Goal: Task Accomplishment & Management: Manage account settings

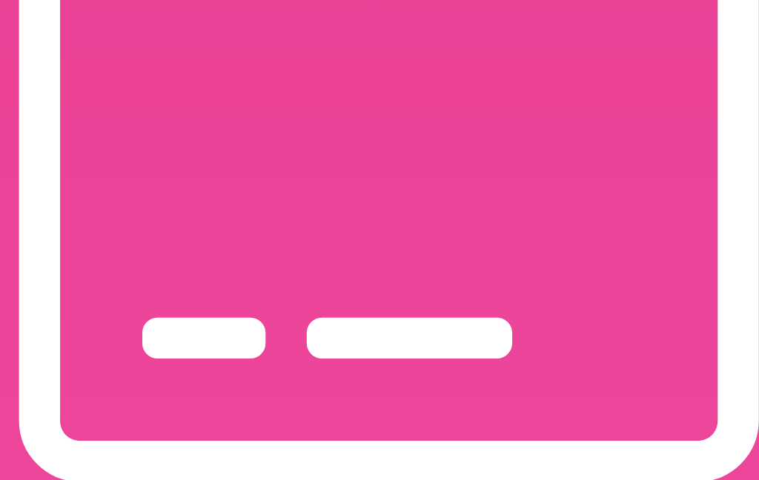
scroll to position [1710, 0]
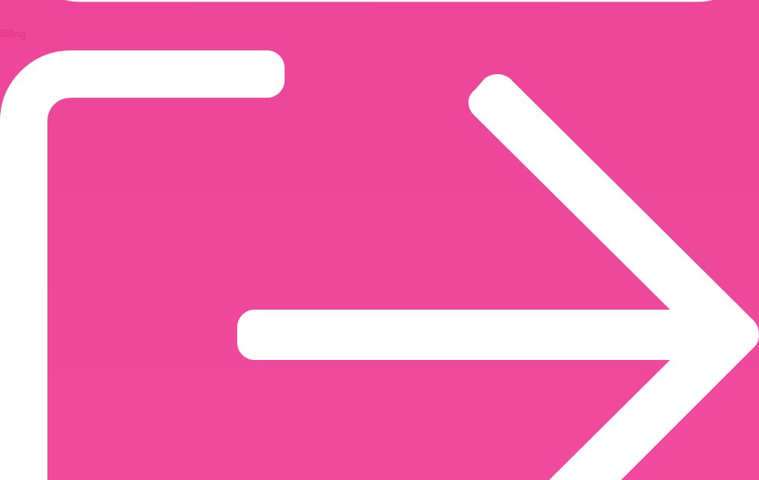
scroll to position [2180, 0]
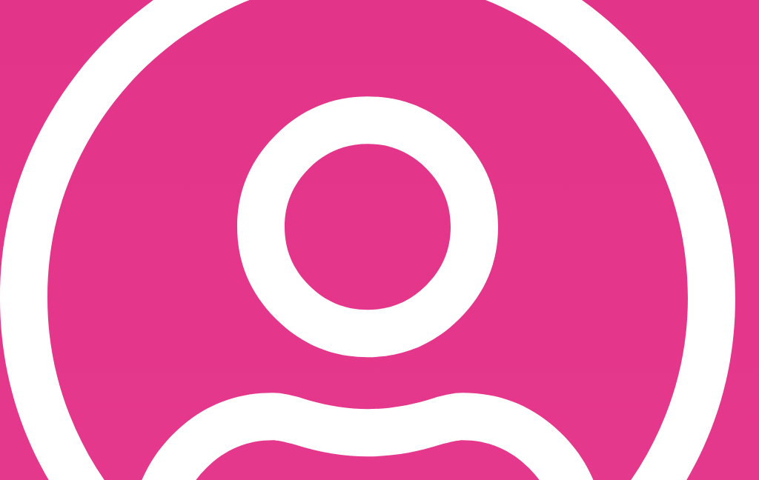
scroll to position [228, 0]
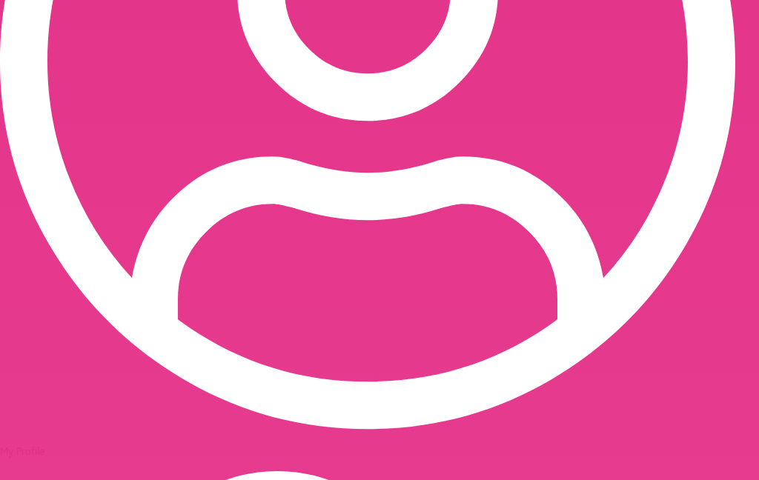
scroll to position [478, 0]
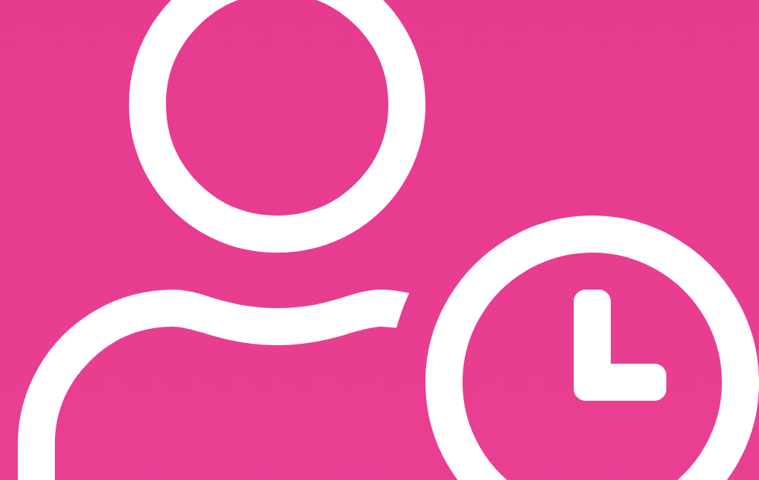
scroll to position [982, 0]
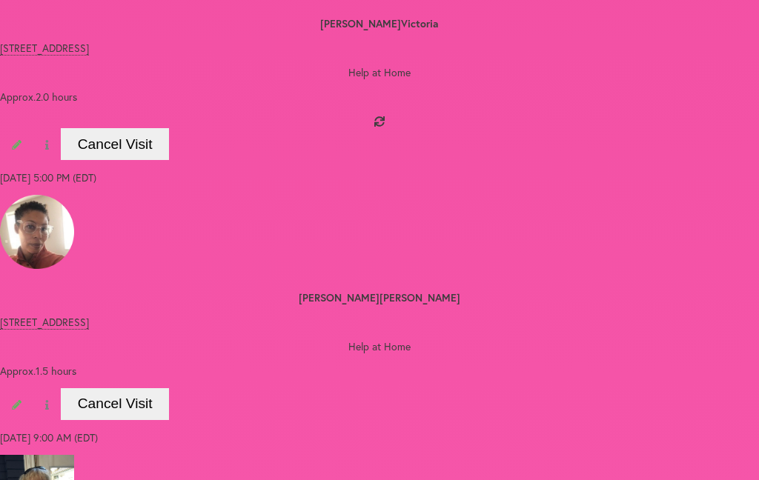
scroll to position [3383, 0]
